Goal: Task Accomplishment & Management: Manage account settings

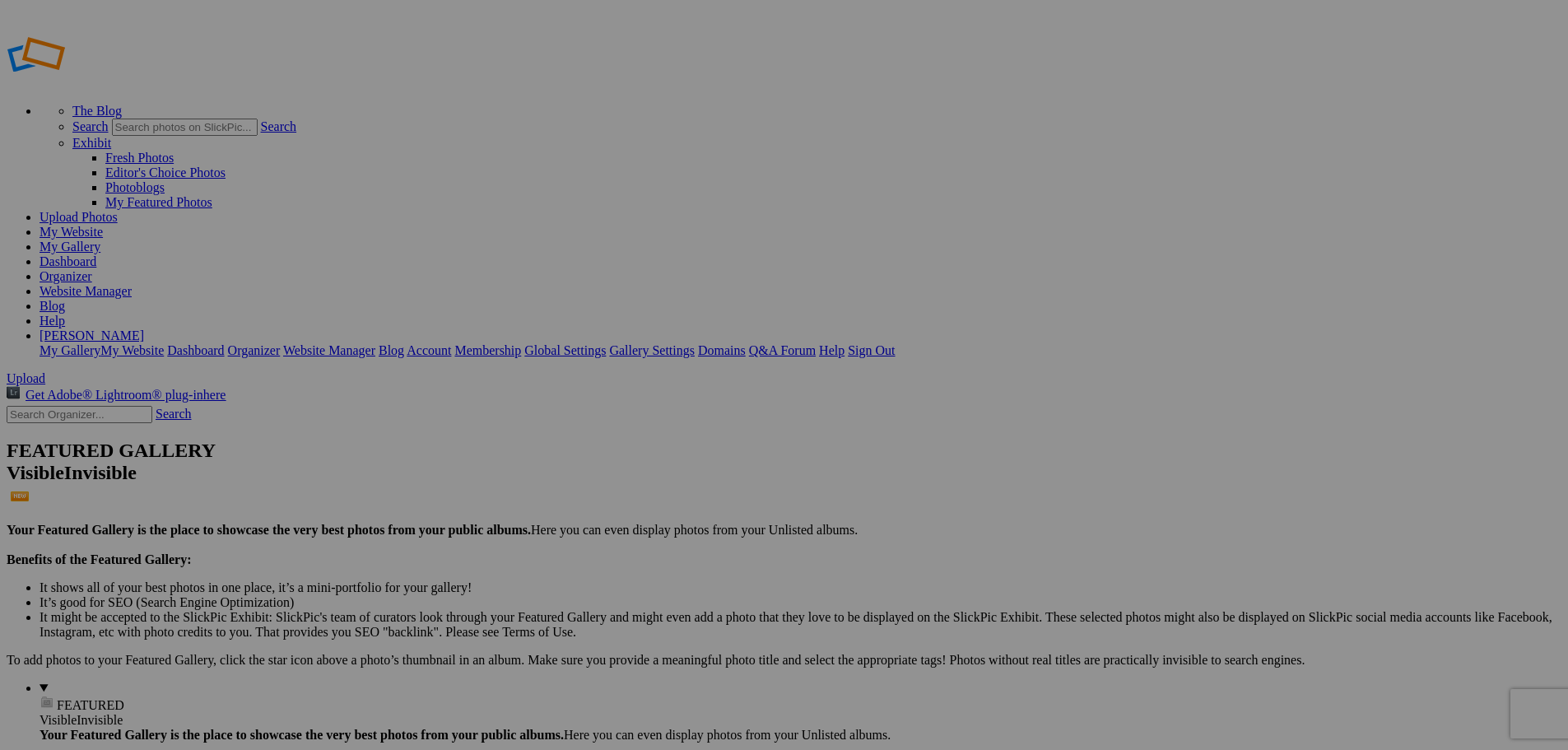
type input "[US_STATE] 2025"
click at [656, 489] on span "Cancel" at bounding box center [637, 483] width 36 height 14
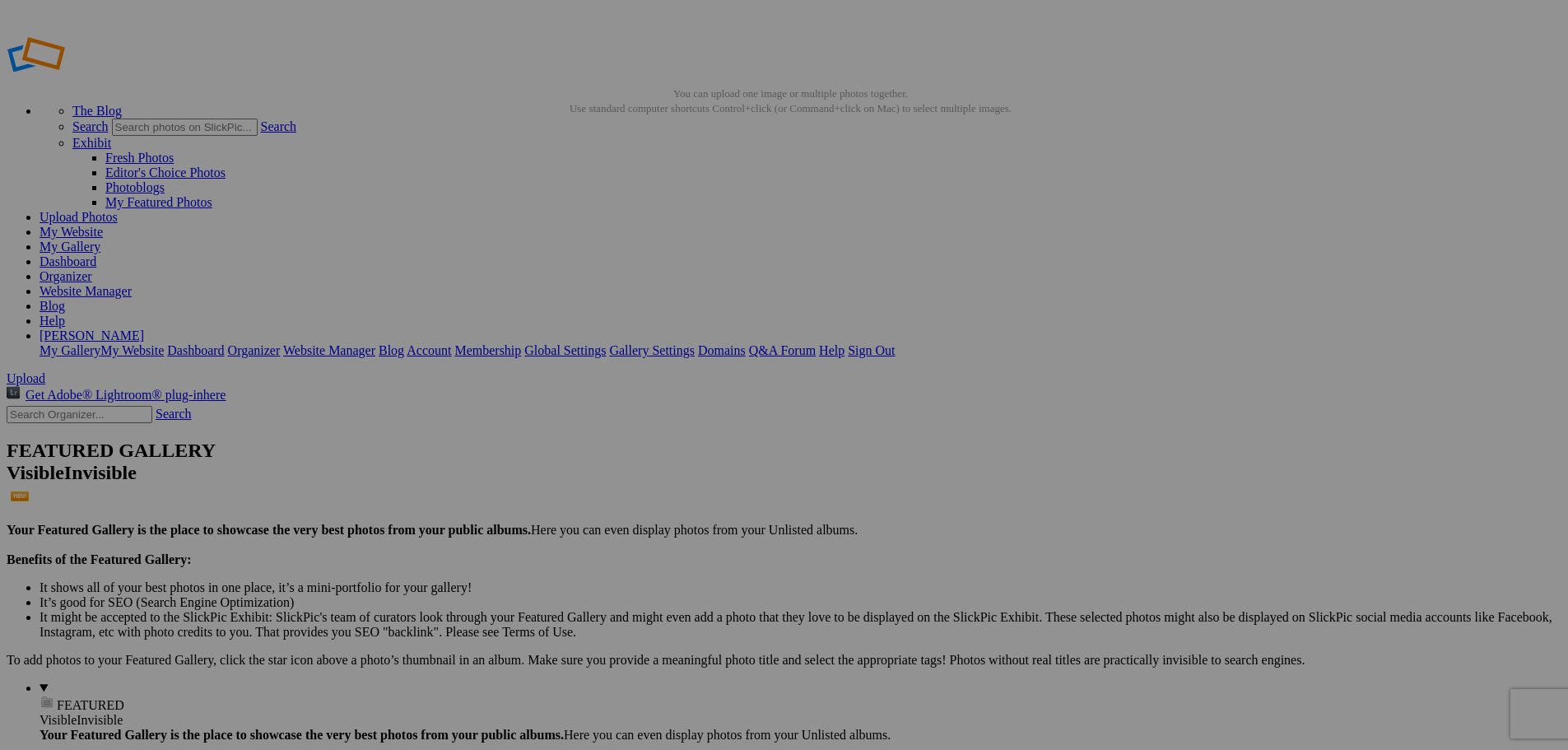
click at [675, 488] on span "Yes" at bounding box center [666, 483] width 19 height 14
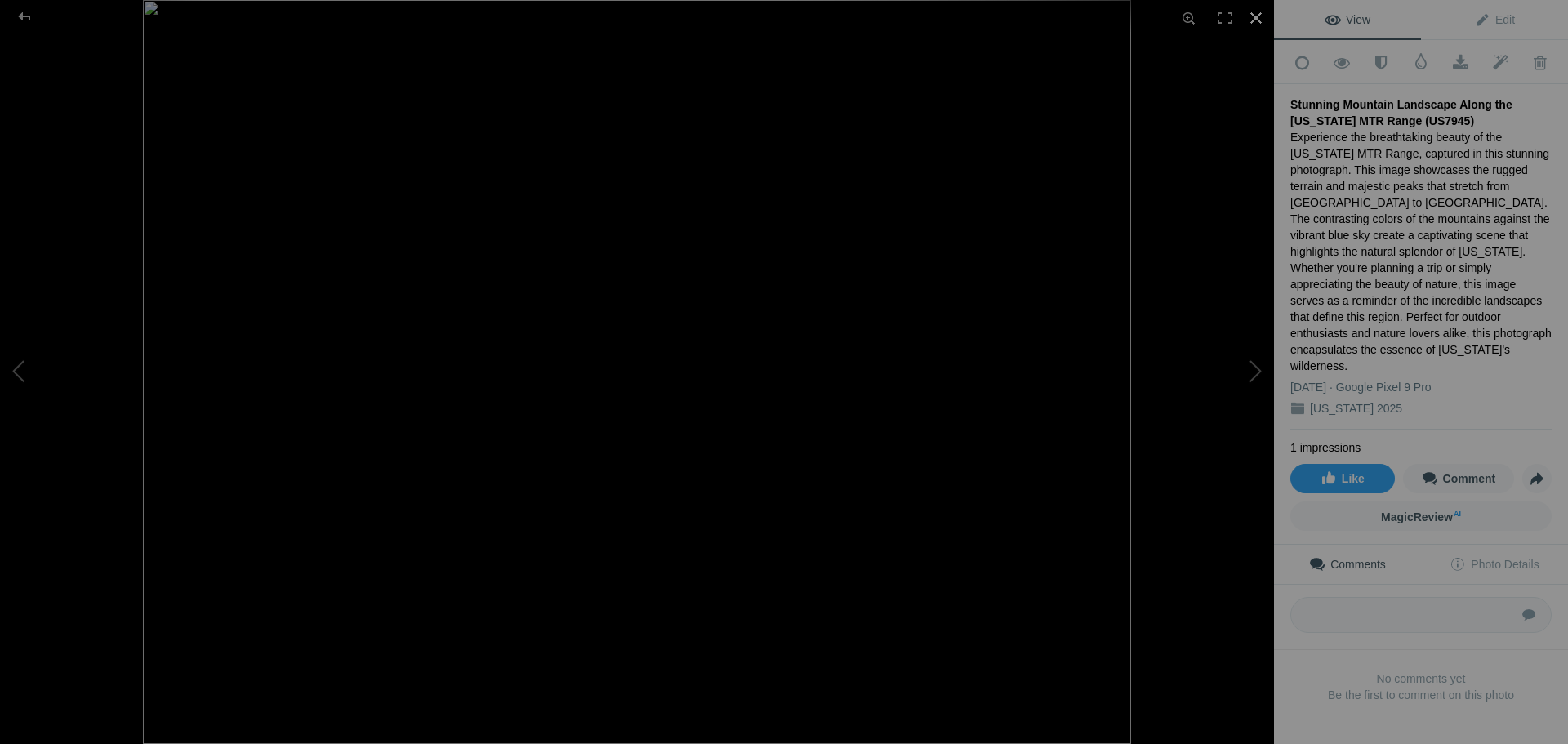
click at [1252, 22] on div at bounding box center [1256, 18] width 36 height 36
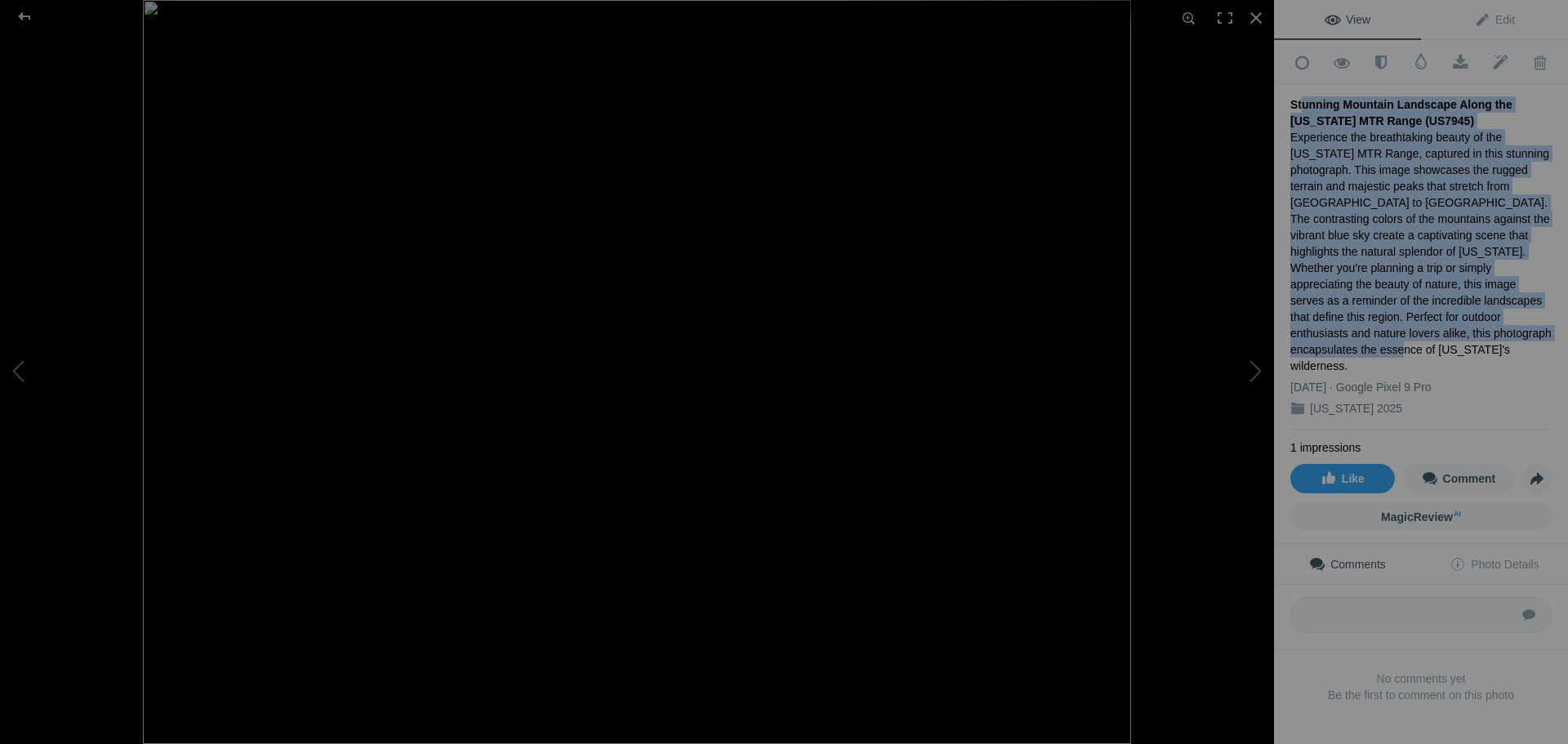
drag, startPoint x: 1294, startPoint y: 97, endPoint x: 1433, endPoint y: 330, distance: 271.3
click at [1433, 330] on div "Stunning Mountain Landscape Along the [US_STATE] MTR Range (US7945) Experience …" at bounding box center [1421, 256] width 262 height 345
copy div "tunning Mountain Landscape Along the [US_STATE] MTR Range (US7945) Experience t…"
click at [25, 24] on div at bounding box center [24, 16] width 58 height 33
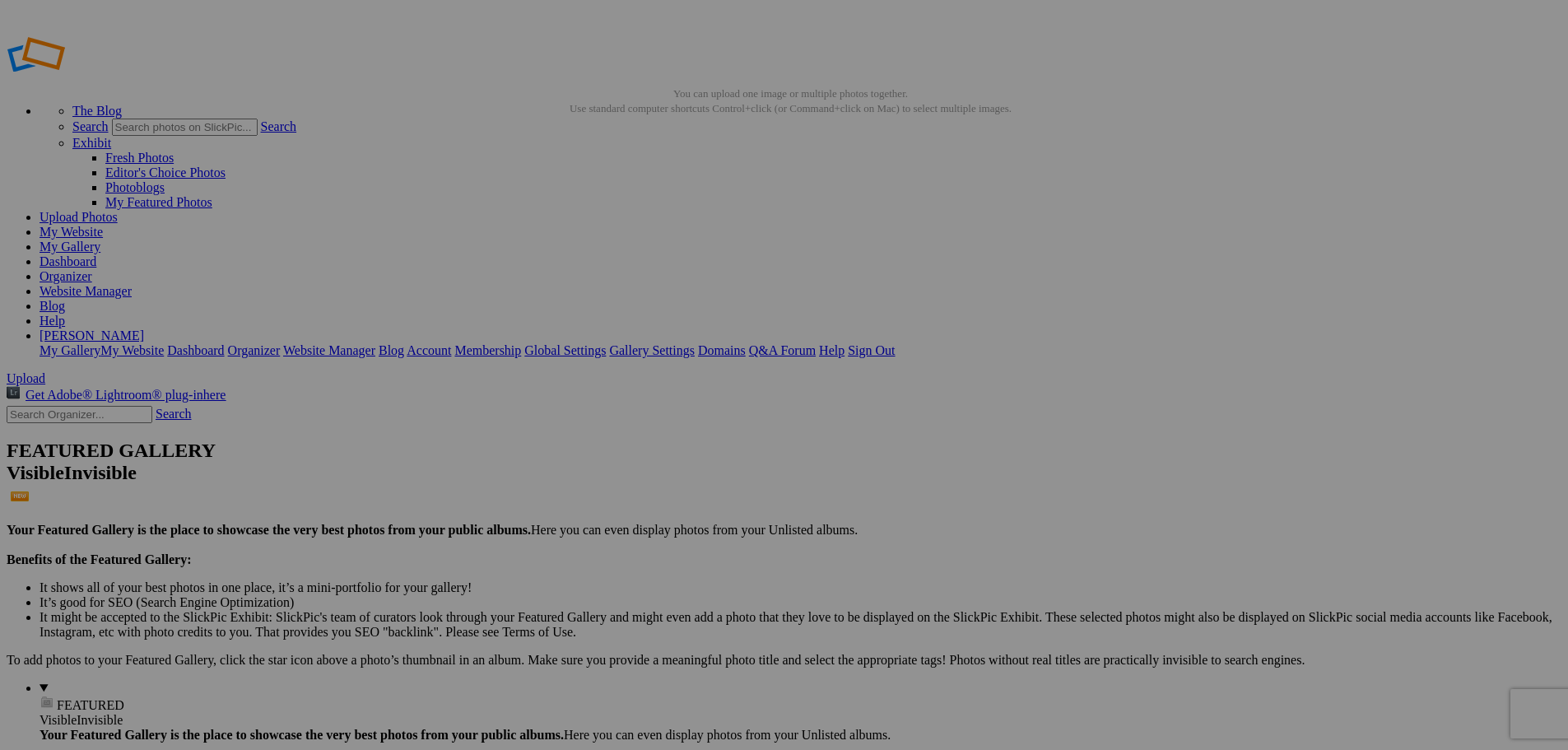
click at [675, 487] on span "Yes" at bounding box center [666, 483] width 19 height 14
